Goal: Communication & Community: Answer question/provide support

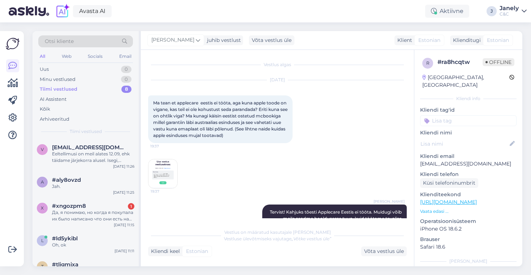
scroll to position [22, 0]
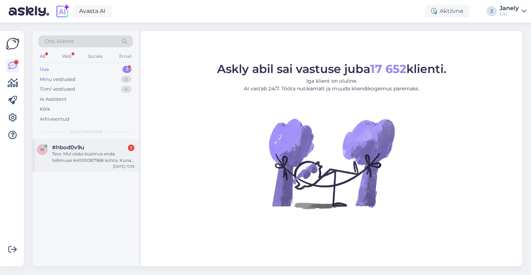
click at [117, 147] on div "#hbod0v9u 1" at bounding box center [93, 147] width 82 height 6
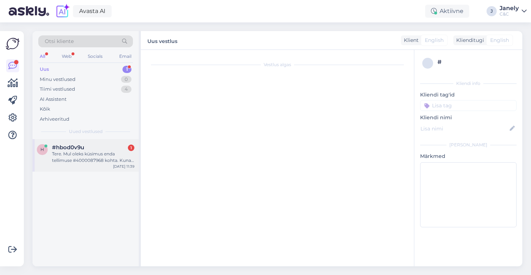
scroll to position [667, 0]
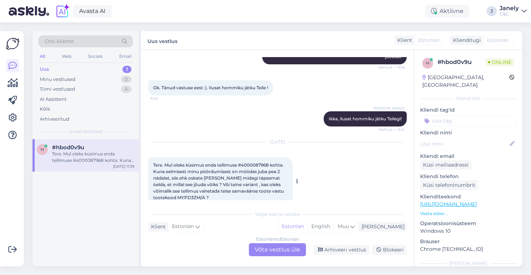
click at [254, 162] on span "Tere. Mul oleks küsimus enda tellimuse #4000087968 kohta. Kuna eelmisest minu p…" at bounding box center [219, 181] width 132 height 38
copy span "4000087968"
click at [185, 186] on span "Tere. Mul oleks küsimus enda tellimuse #4000087968 kohta. Kuna eelmisest minu p…" at bounding box center [219, 181] width 132 height 38
drag, startPoint x: 178, startPoint y: 185, endPoint x: 205, endPoint y: 184, distance: 26.4
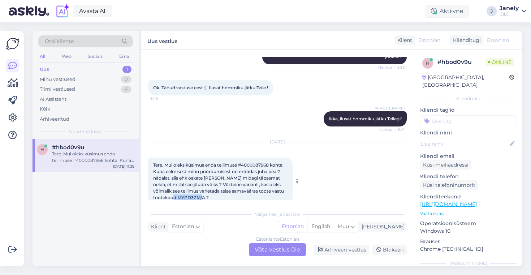
click at [205, 184] on span "Tere. Mul oleks küsimus enda tellimuse #4000087968 kohta. Kuna eelmisest minu p…" at bounding box center [219, 181] width 132 height 38
copy span "MYPD3ZM/A"
click at [274, 251] on div "Estonian to Estonian Võta vestlus üle" at bounding box center [277, 249] width 57 height 13
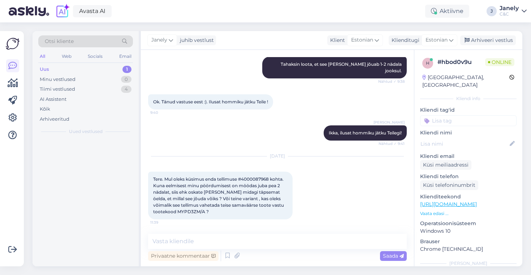
scroll to position [640, 0]
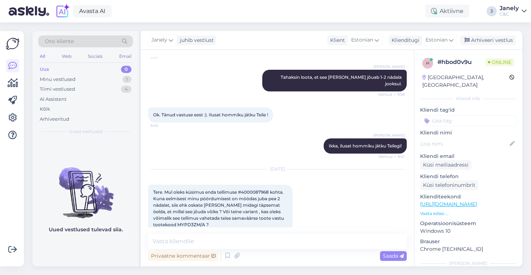
click at [273, 229] on div "Vestlus algas Sep 30 2025 Tere, ei leia Teie tootevalikust veebipoes sellist ap…" at bounding box center [277, 158] width 273 height 216
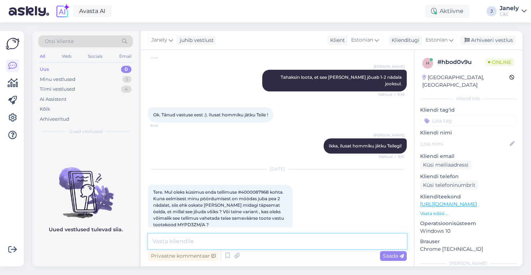
click at [266, 235] on textarea at bounding box center [277, 241] width 259 height 15
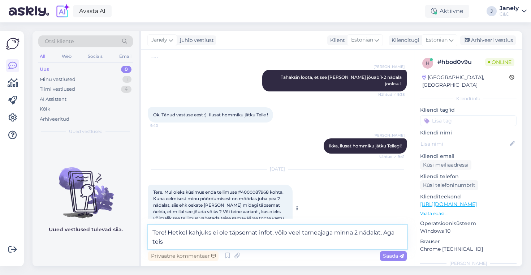
scroll to position [649, 0]
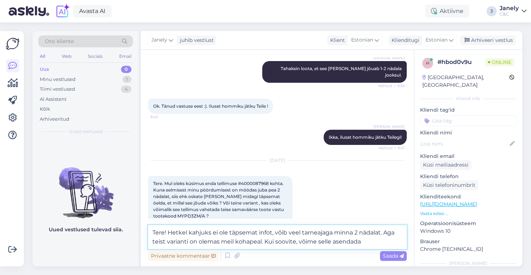
type textarea "Tere! Hetkel kahjuks ei ole täpsemat infot, võib veel tarneajaga minna 2 nädala…"
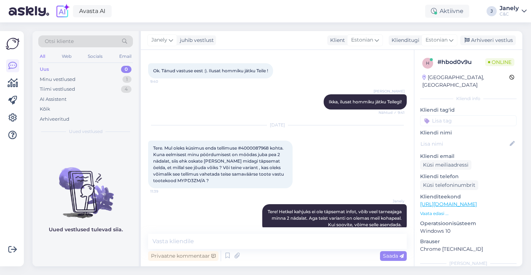
scroll to position [735, 0]
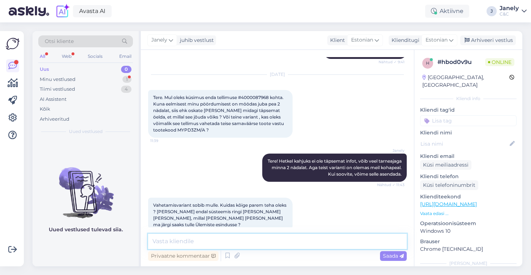
click at [211, 242] on textarea at bounding box center [277, 241] width 259 height 15
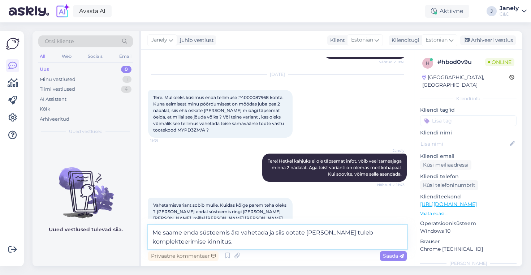
type textarea "Me saame enda süsteemis ära vahetada ja siis ootate meili, kuni tuleb komplekte…"
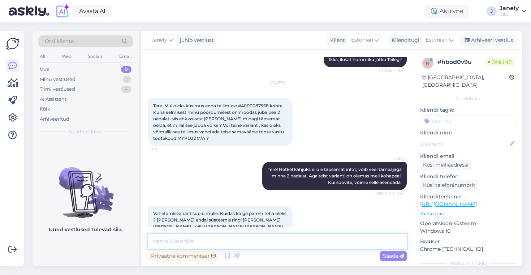
scroll to position [723, 0]
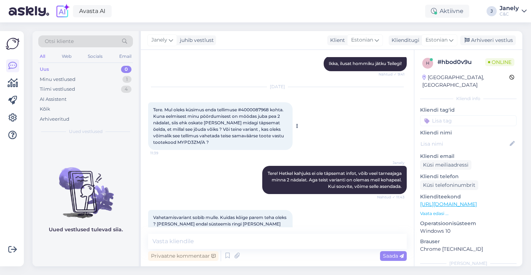
click at [252, 102] on div "Tere. Mul oleks küsimus enda tellimuse #4000087968 kohta. Kuna eelmisest minu p…" at bounding box center [220, 126] width 144 height 48
copy span "4000087968"
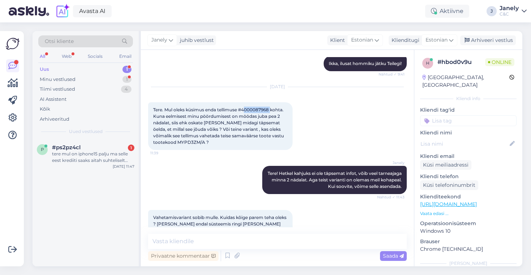
scroll to position [803, 0]
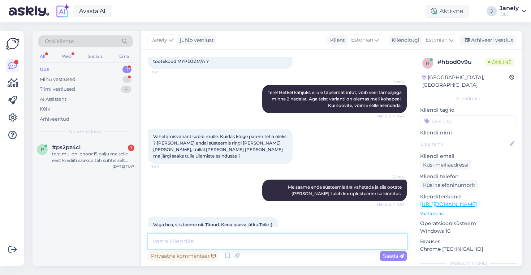
click at [216, 237] on textarea at bounding box center [277, 241] width 259 height 15
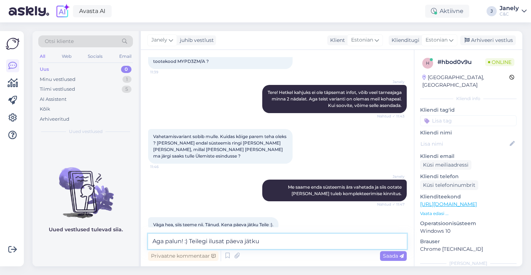
type textarea "Aga palun! :) Teilegi ilusat päeva jätku!"
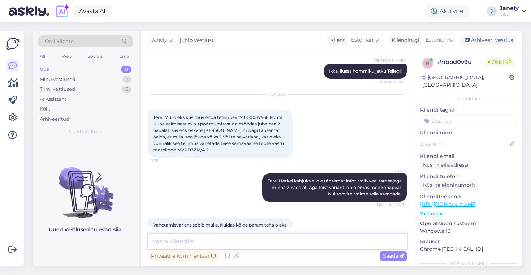
scroll to position [704, 0]
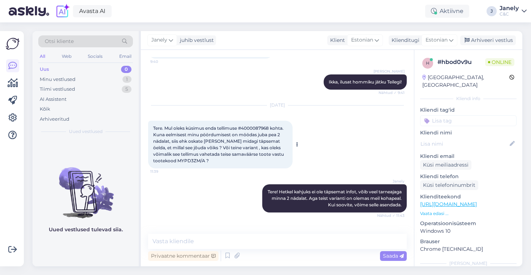
click at [190, 145] on span "Tere. Mul oleks küsimus enda tellimuse #4000087968 kohta. Kuna eelmisest minu p…" at bounding box center [219, 144] width 132 height 38
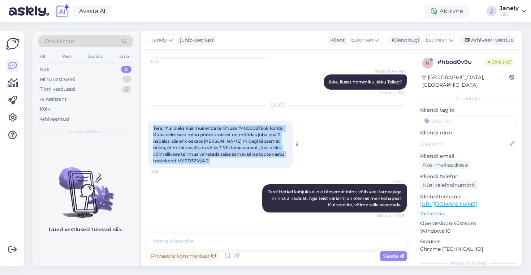
click at [190, 145] on span "Tere. Mul oleks küsimus enda tellimuse #4000087968 kohta. Kuna eelmisest minu p…" at bounding box center [219, 144] width 132 height 38
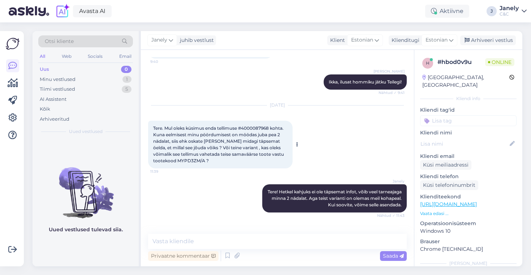
click at [183, 145] on span "Tere. Mul oleks küsimus enda tellimuse #4000087968 kohta. Kuna eelmisest minu p…" at bounding box center [219, 144] width 132 height 38
drag, startPoint x: 176, startPoint y: 148, endPoint x: 205, endPoint y: 148, distance: 28.5
click at [205, 148] on span "Tere. Mul oleks küsimus enda tellimuse #4000087968 kohta. Kuna eelmisest minu p…" at bounding box center [219, 144] width 132 height 38
copy span "MYPD3ZM/A"
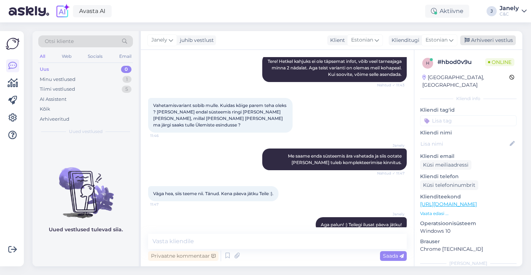
click at [483, 38] on div "Arhiveeri vestlus" at bounding box center [488, 40] width 56 height 10
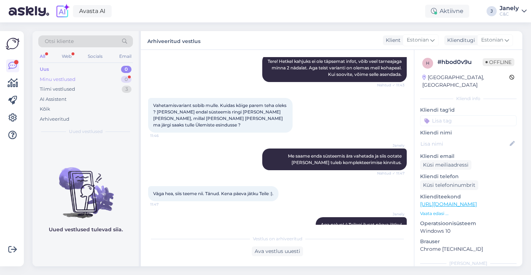
click at [104, 77] on div "Minu vestlused 0" at bounding box center [85, 79] width 95 height 10
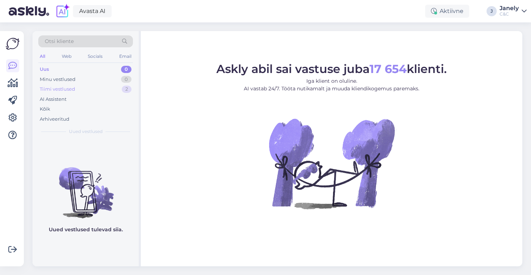
click at [106, 91] on div "Tiimi vestlused 2" at bounding box center [85, 89] width 95 height 10
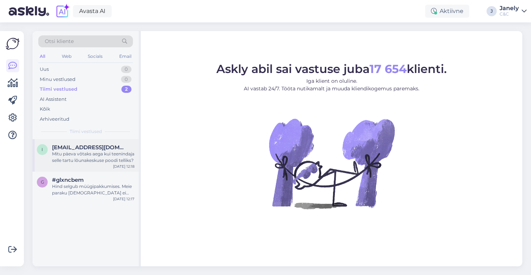
click at [102, 169] on div "i irina15oidingu@gmail.com Mitu päeva võtaks aega kui teenindaja selle tartu lõ…" at bounding box center [85, 155] width 106 height 32
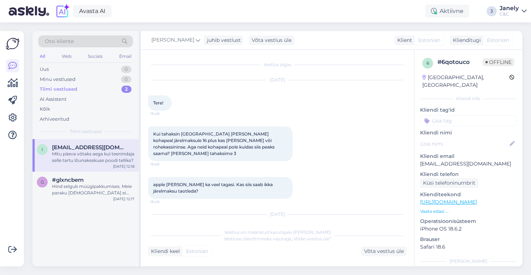
scroll to position [193, 0]
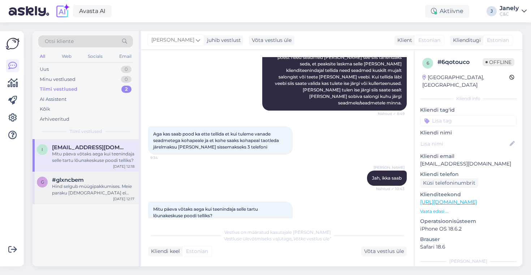
click at [103, 184] on div "Hind selgub müügipakkumises. Meie paraku hindu ei määra. Soovitan seda uurida I…" at bounding box center [93, 189] width 82 height 13
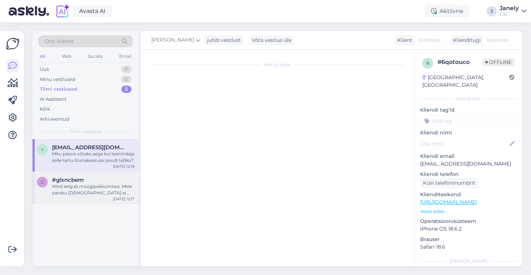
scroll to position [365, 0]
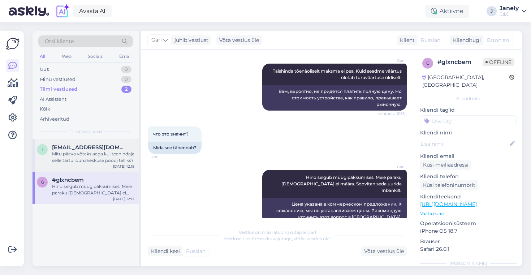
click at [108, 163] on div "Mitu päeva võtaks aega kui teenindaja selle tartu lõunakeskuse poodi telliks?" at bounding box center [93, 157] width 82 height 13
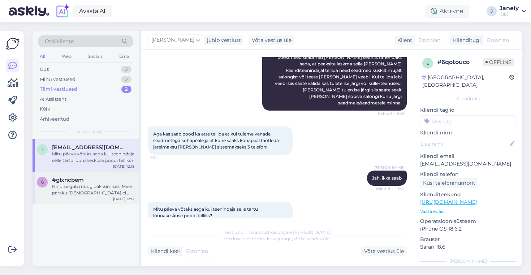
click at [99, 183] on div "Hind selgub müügipakkumises. Meie paraku hindu ei määra. Soovitan seda uurida I…" at bounding box center [93, 189] width 82 height 13
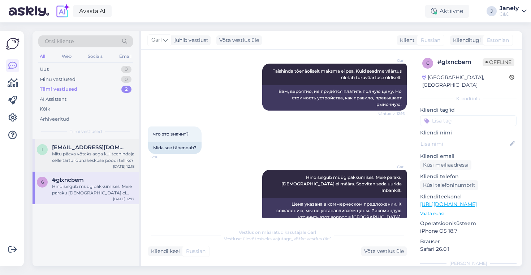
click at [103, 169] on div "i irina15oidingu@gmail.com Mitu päeva võtaks aega kui teenindaja selle tartu lõ…" at bounding box center [85, 155] width 106 height 32
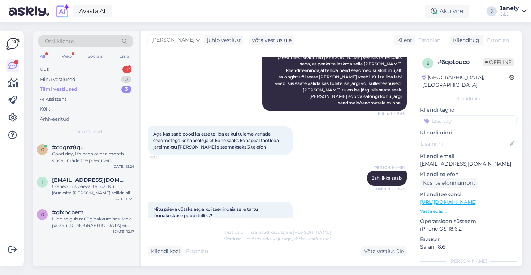
scroll to position [256, 0]
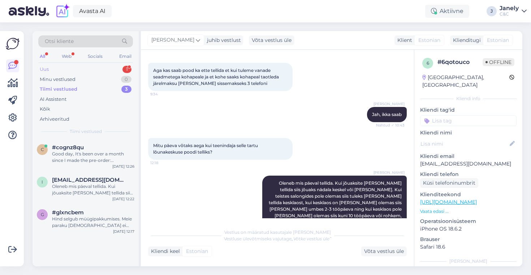
click at [115, 68] on div "Uus 1" at bounding box center [85, 69] width 95 height 10
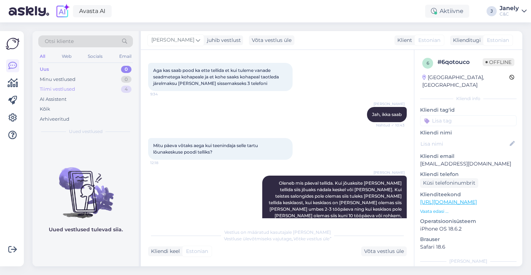
click at [70, 87] on div "Tiimi vestlused" at bounding box center [57, 89] width 35 height 7
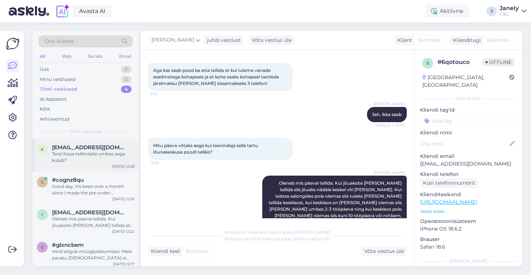
click at [101, 146] on span "kristjankurm@icloud.com" at bounding box center [89, 147] width 75 height 6
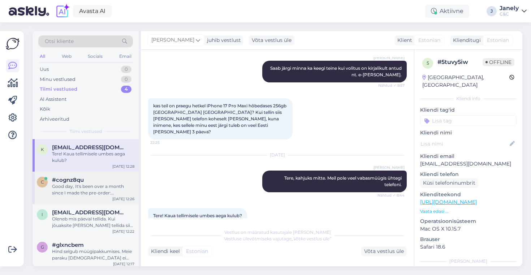
click at [83, 192] on div "Good day, It's been over a month since I made the pre-order: #8000004505 Can yo…" at bounding box center [93, 189] width 82 height 13
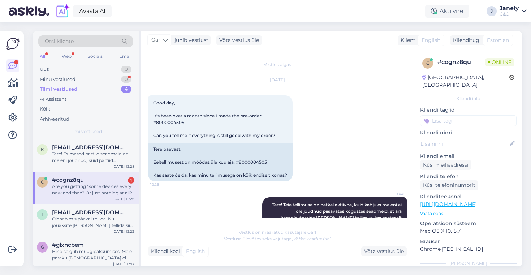
scroll to position [155, 0]
